Goal: Communication & Community: Answer question/provide support

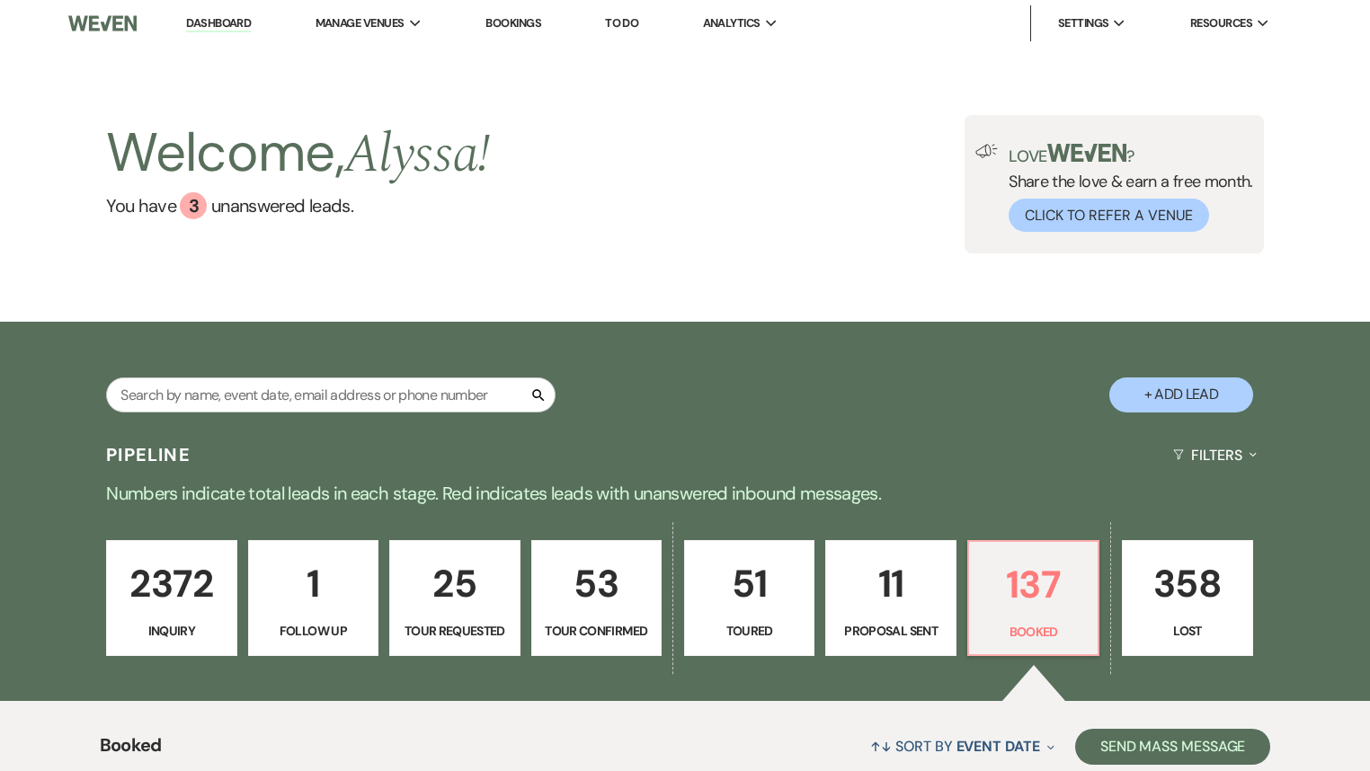
select select "7"
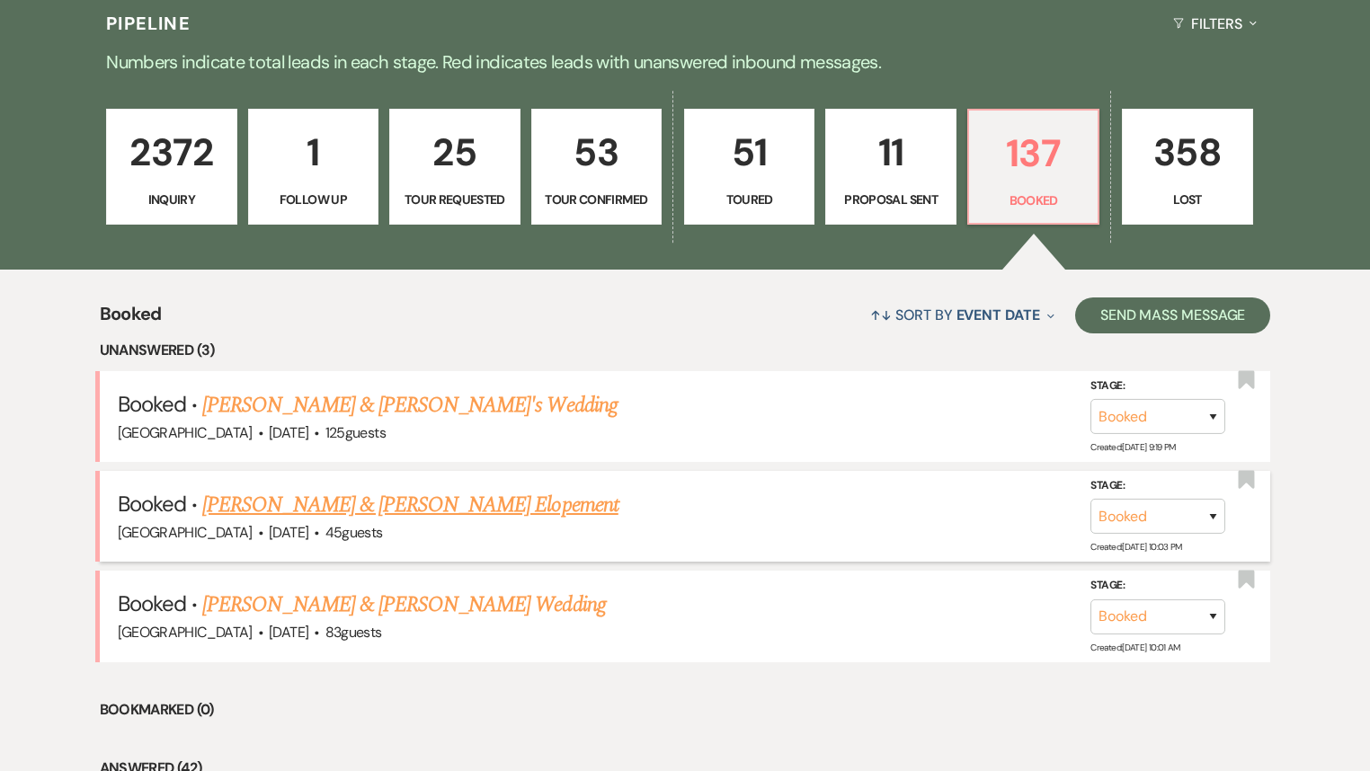
scroll to position [791, 0]
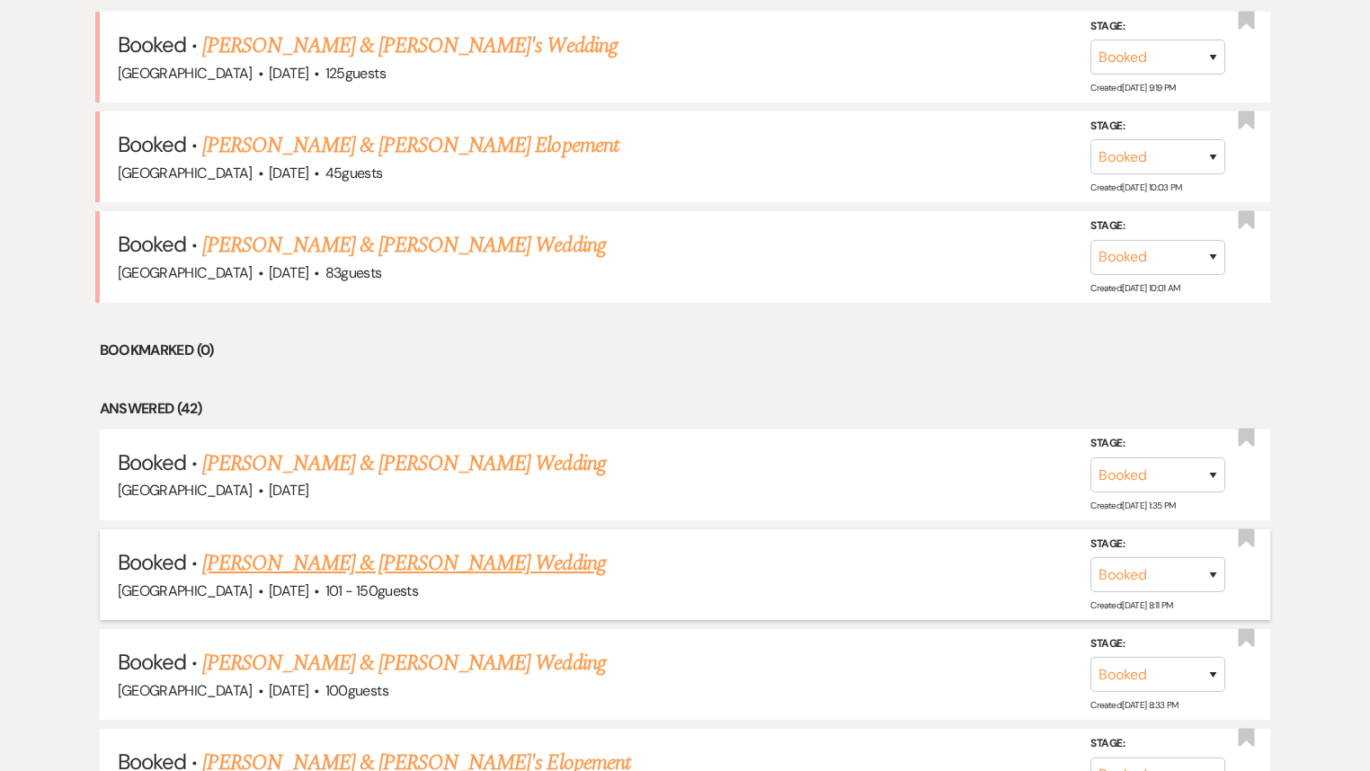
click at [467, 559] on link "[PERSON_NAME] & [PERSON_NAME] Wedding" at bounding box center [403, 563] width 403 height 32
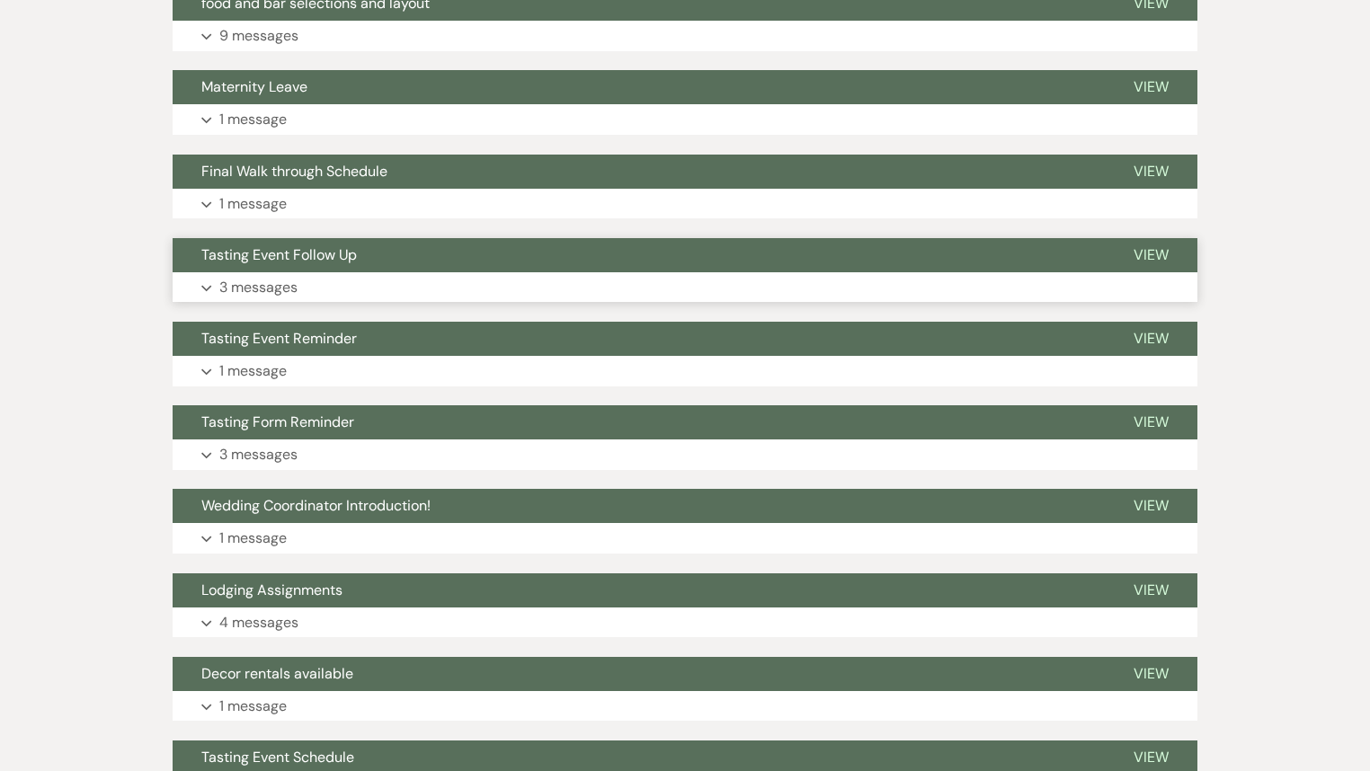
scroll to position [360, 0]
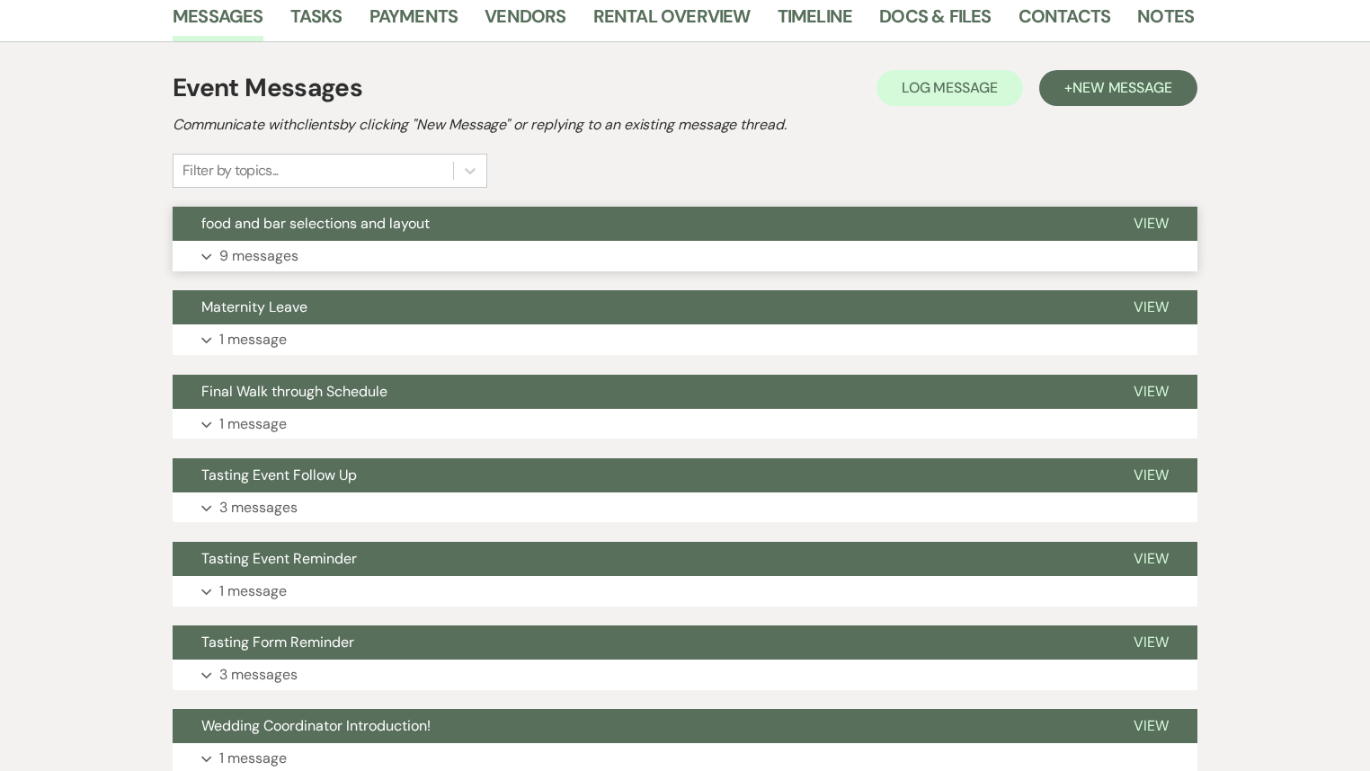
click at [380, 253] on button "Expand 9 messages" at bounding box center [685, 256] width 1025 height 31
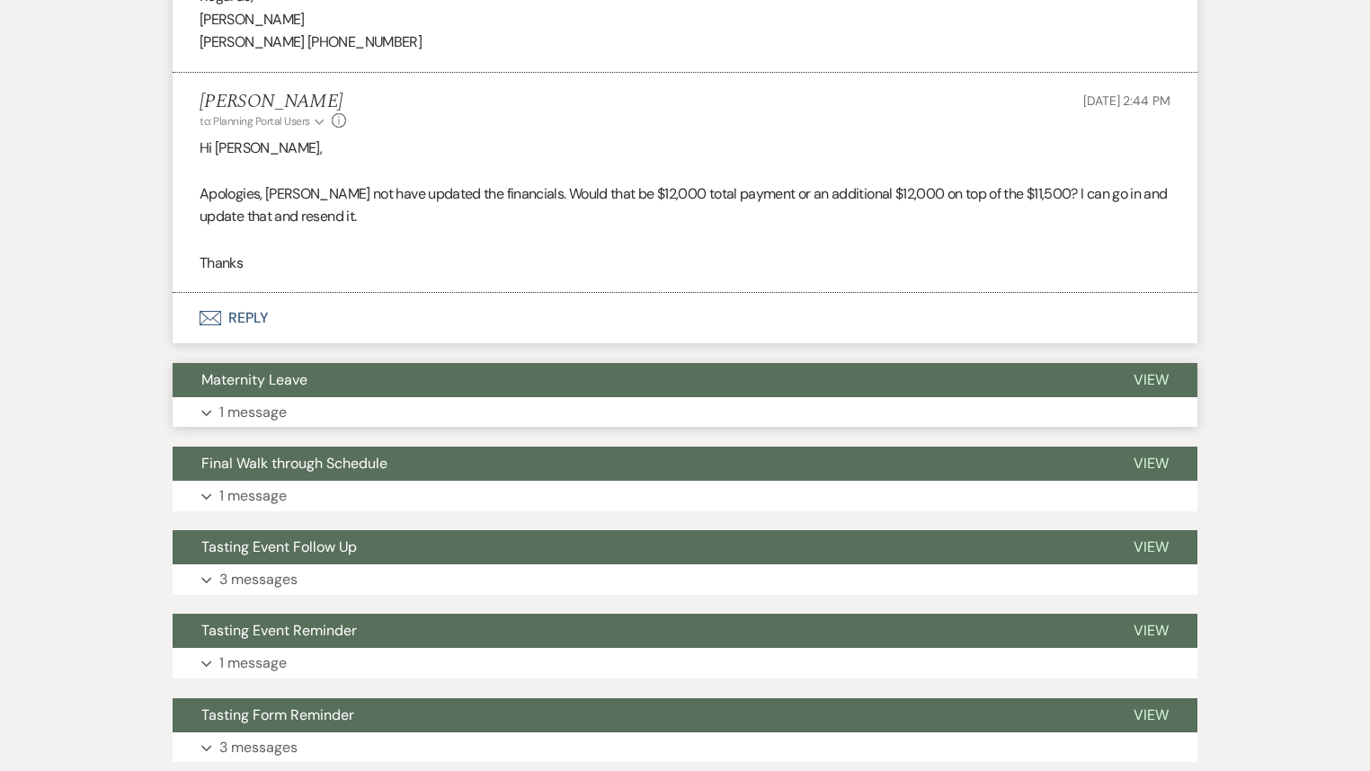
scroll to position [2733, 0]
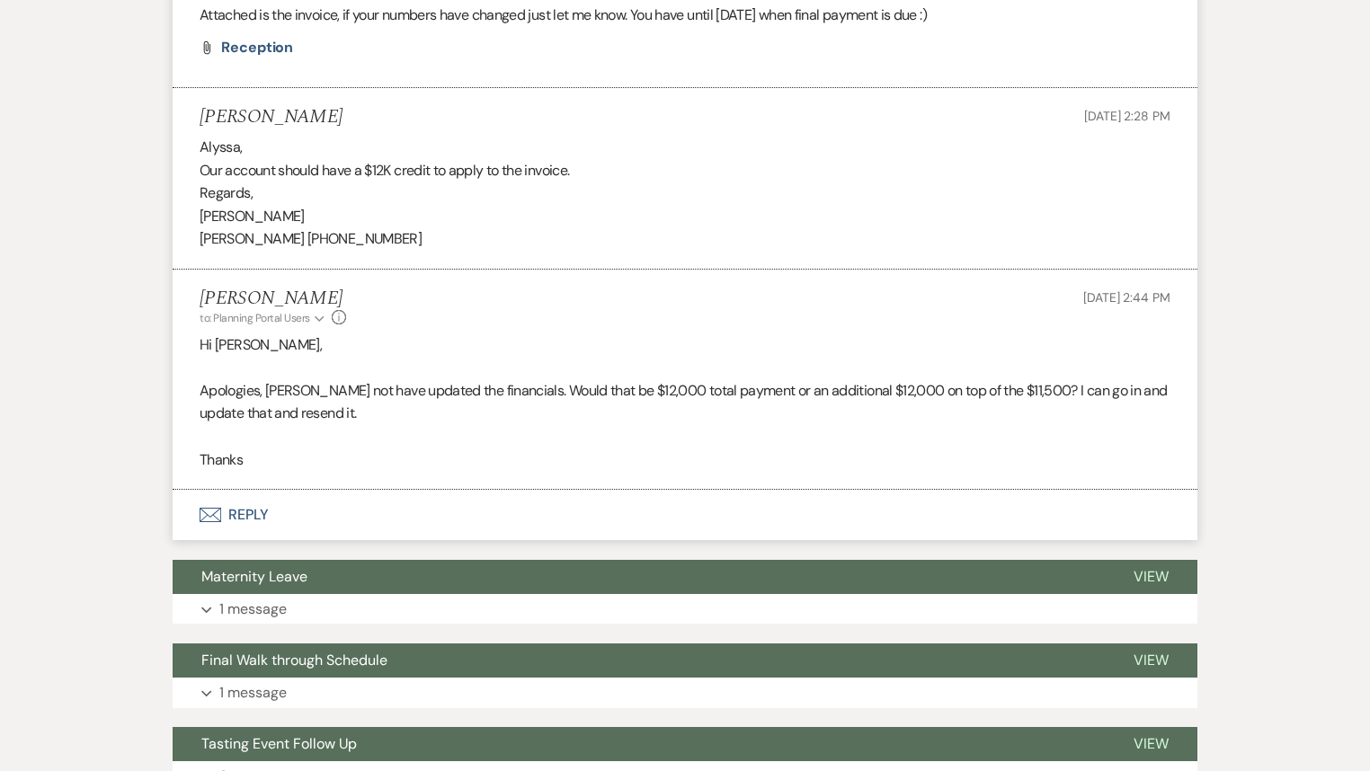
click at [244, 518] on button "Envelope Reply" at bounding box center [685, 515] width 1025 height 50
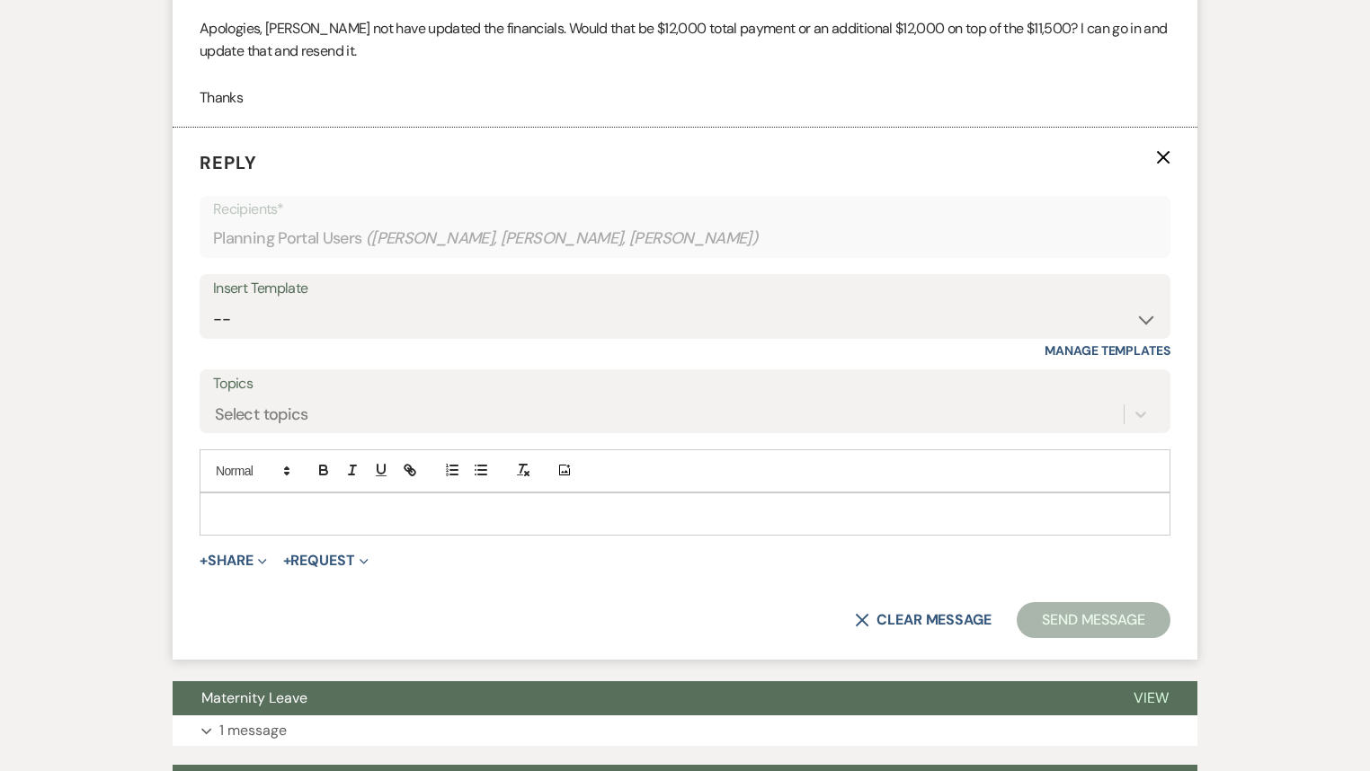
scroll to position [3100, 0]
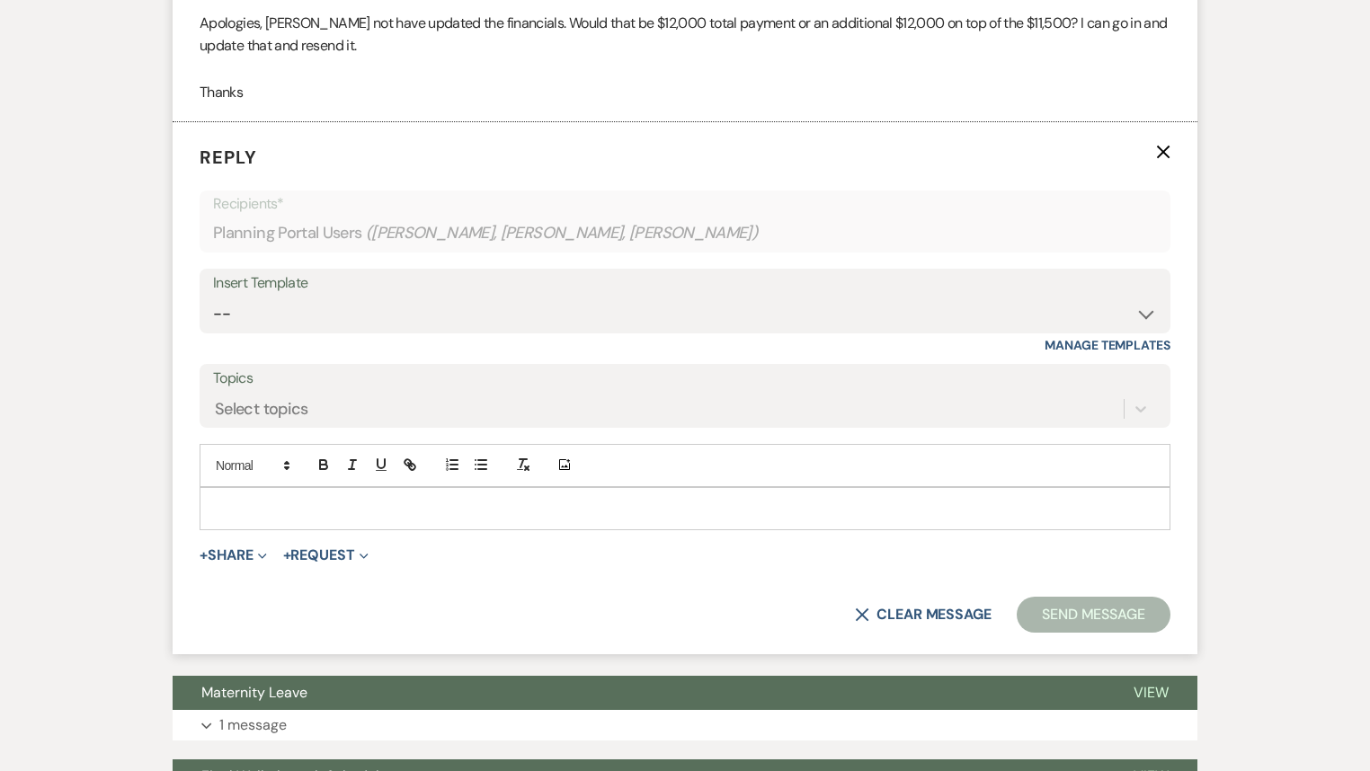
click at [312, 500] on p at bounding box center [685, 509] width 942 height 20
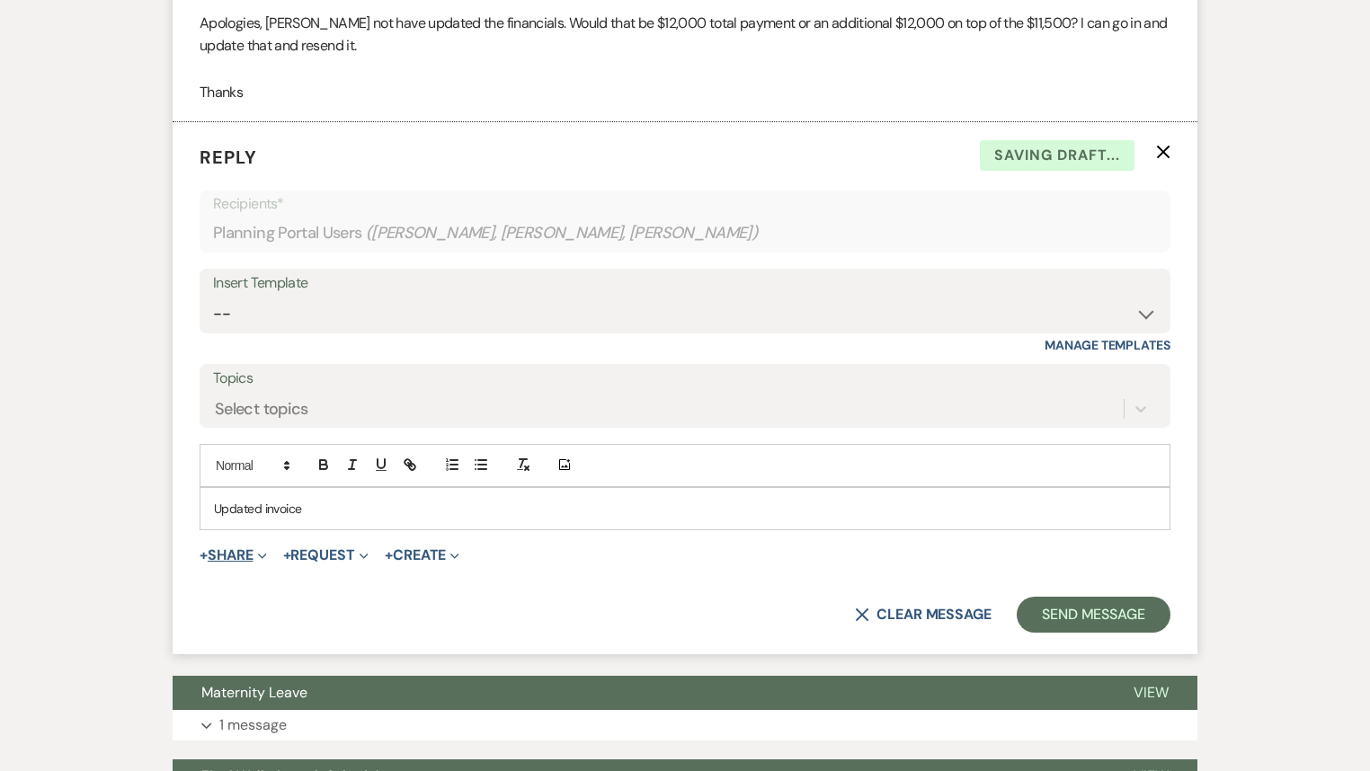
click at [233, 550] on button "+ Share Expand" at bounding box center [233, 555] width 67 height 14
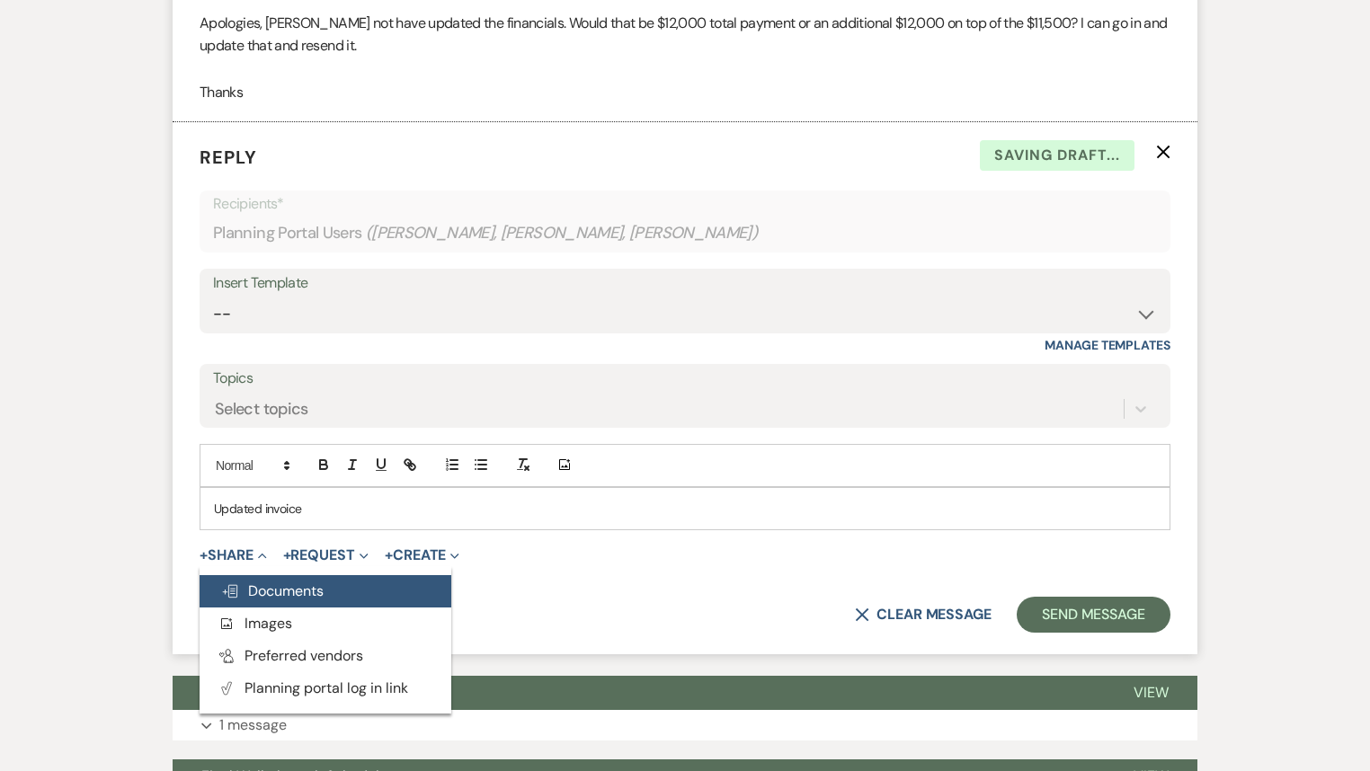
click at [277, 582] on span "Doc Upload Documents" at bounding box center [272, 591] width 102 height 19
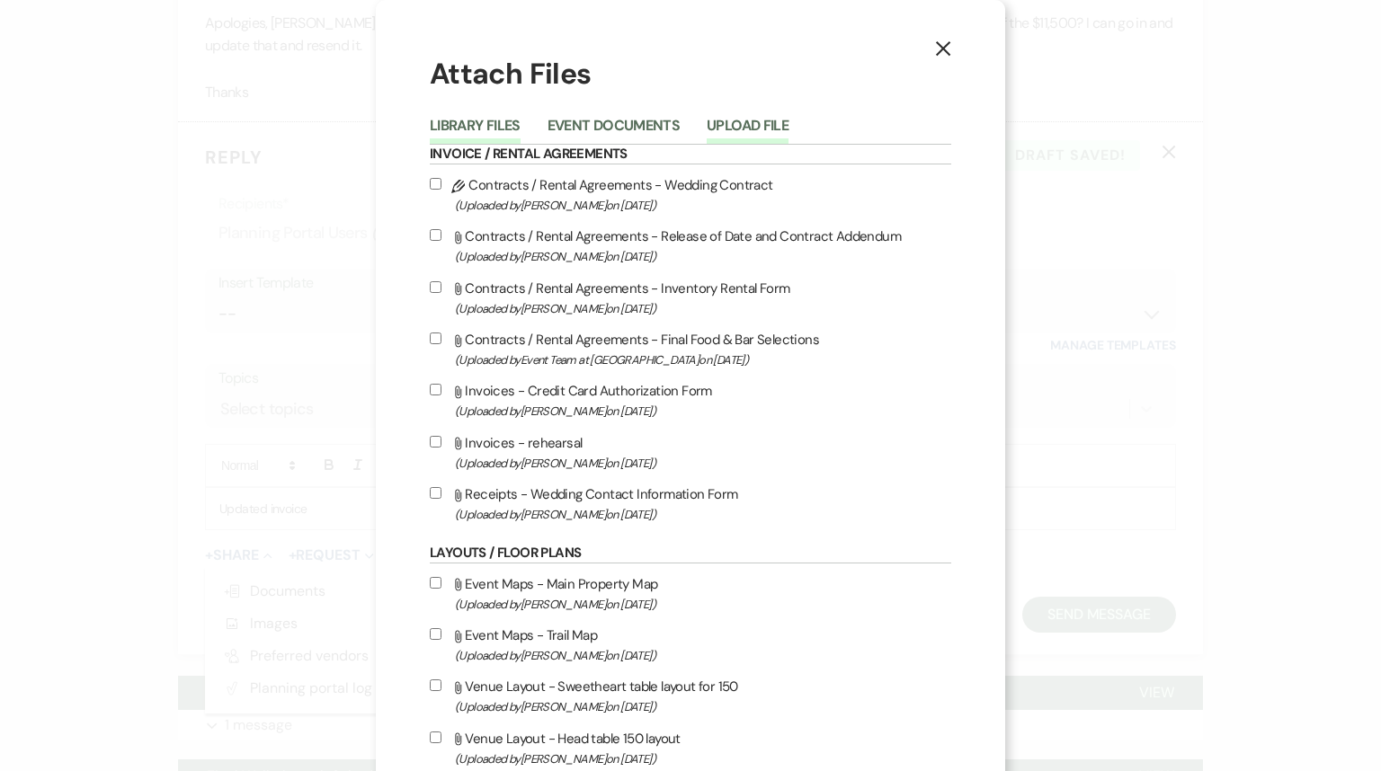
click at [768, 125] on button "Upload File" at bounding box center [748, 131] width 82 height 25
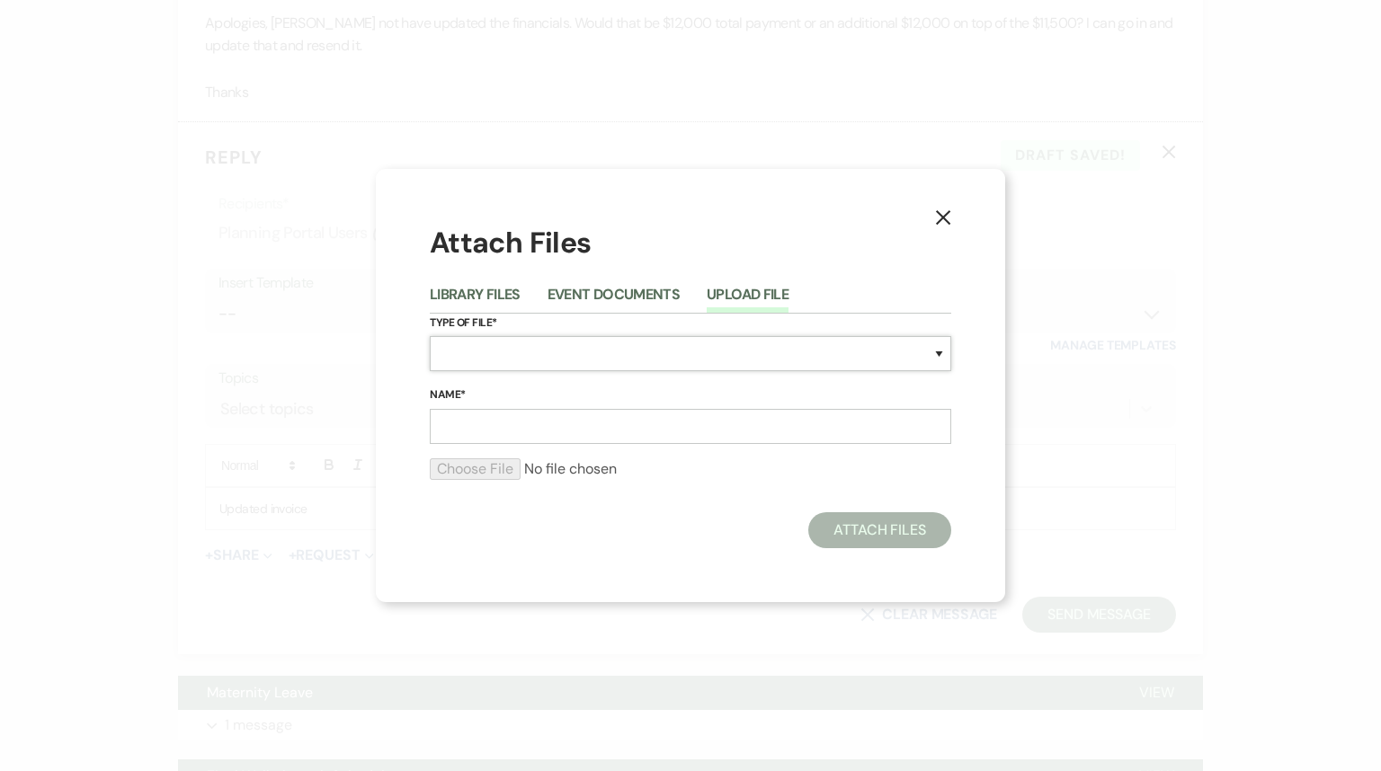
click at [505, 351] on select "Special Event Insurance Vendor Certificate of Insurance Contracts / Rental Agre…" at bounding box center [690, 353] width 521 height 35
select select "22"
click at [430, 336] on select "Special Event Insurance Vendor Certificate of Insurance Contracts / Rental Agre…" at bounding box center [690, 353] width 521 height 35
click at [516, 425] on input "Name*" at bounding box center [690, 426] width 521 height 35
type input "reception"
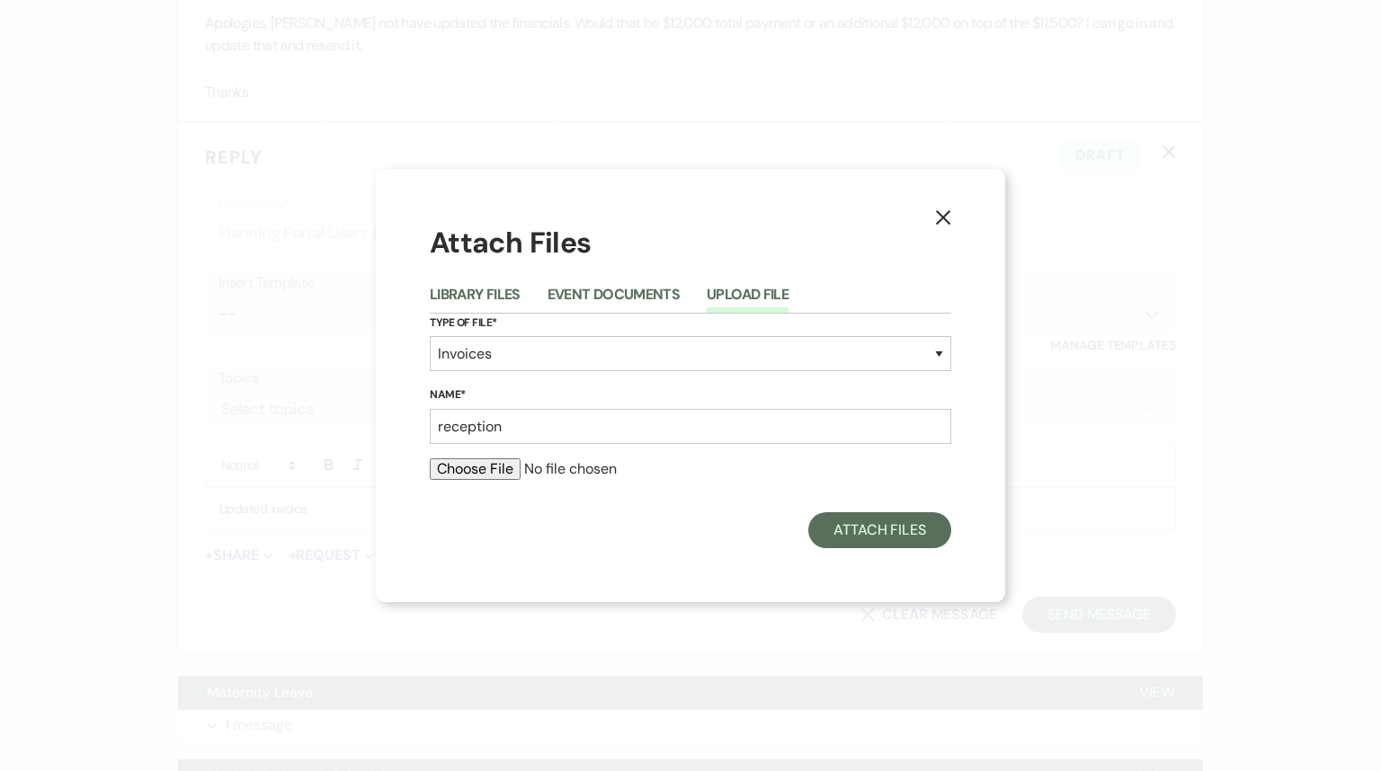
click at [496, 474] on input "file" at bounding box center [690, 469] width 521 height 22
type input "C:\fakepath\reception.pdf"
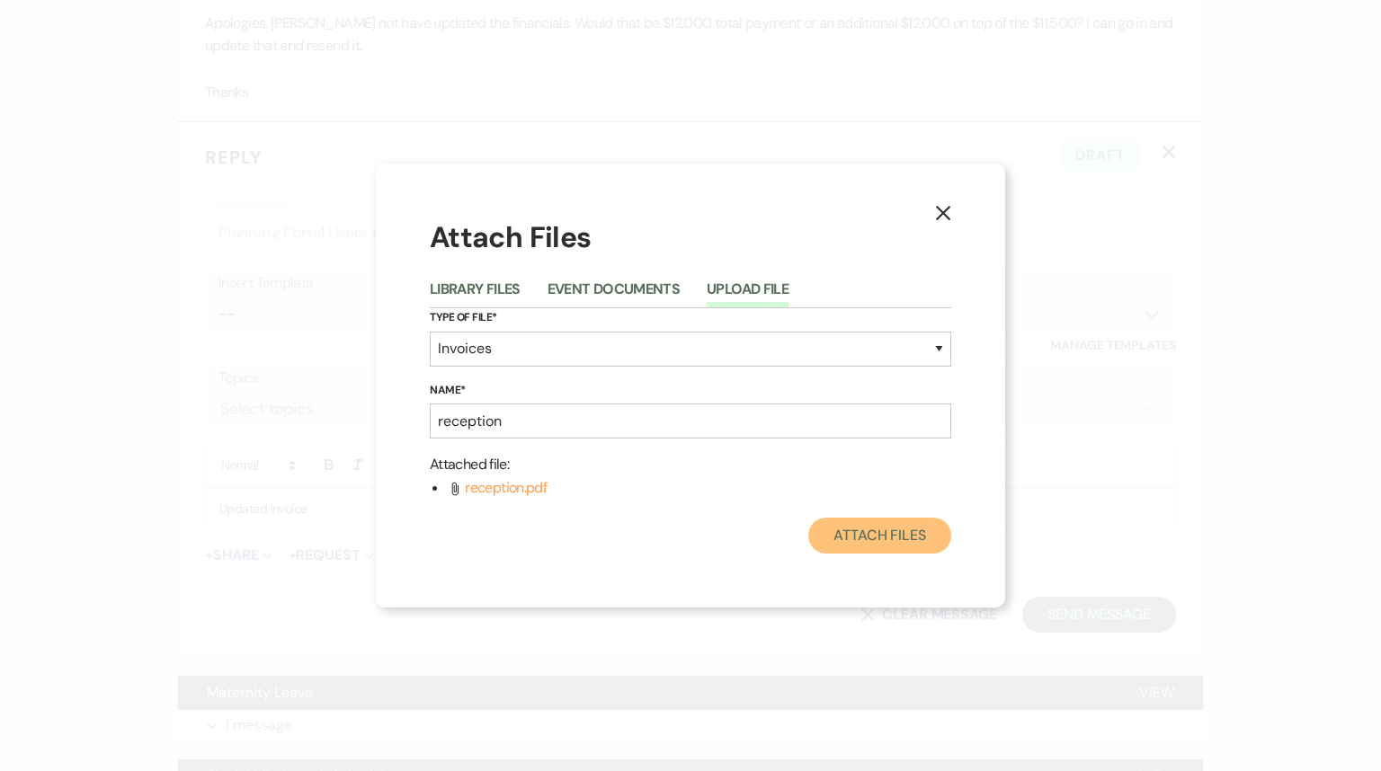
click at [918, 533] on button "Attach Files" at bounding box center [879, 536] width 143 height 36
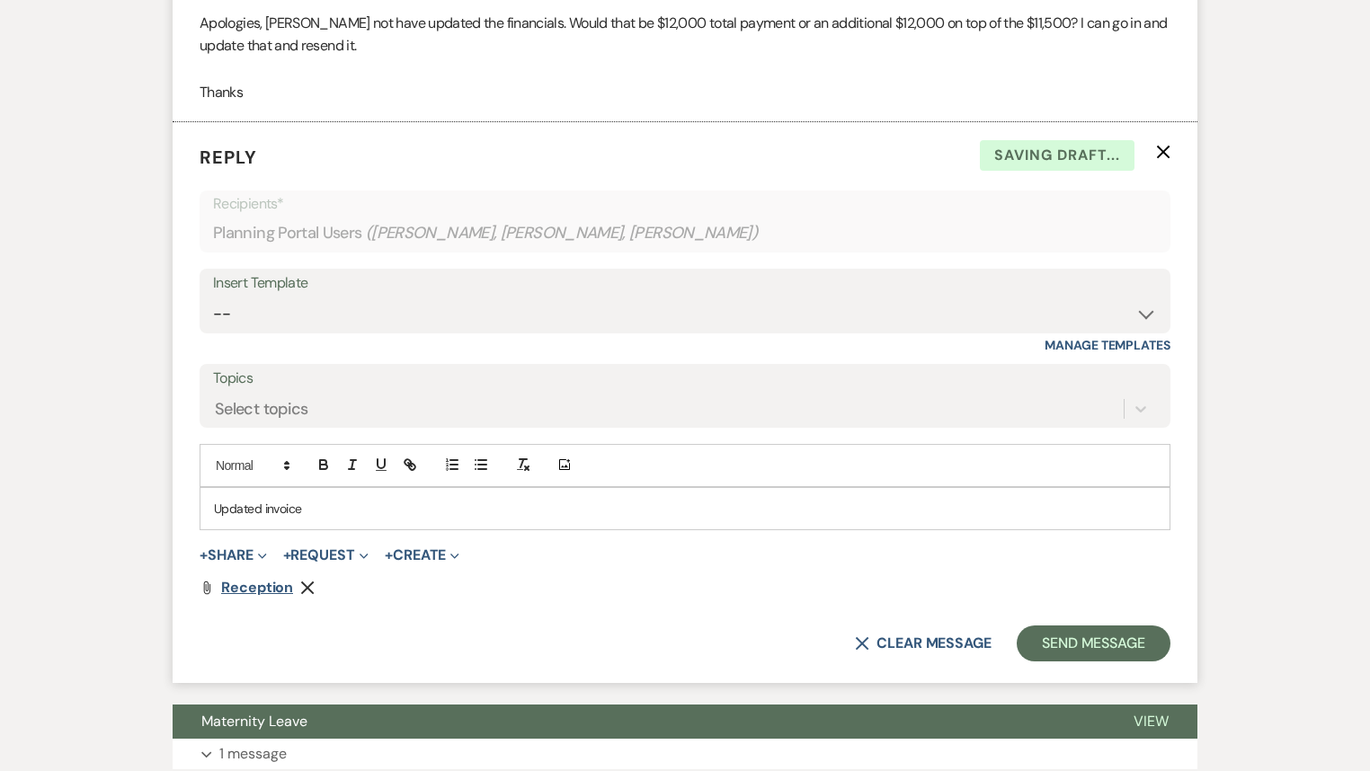
click at [268, 590] on span "reception" at bounding box center [257, 587] width 72 height 19
drag, startPoint x: 1057, startPoint y: 646, endPoint x: 1028, endPoint y: 636, distance: 30.4
click at [1049, 643] on button "Send Message" at bounding box center [1094, 644] width 154 height 36
